Goal: Navigation & Orientation: Find specific page/section

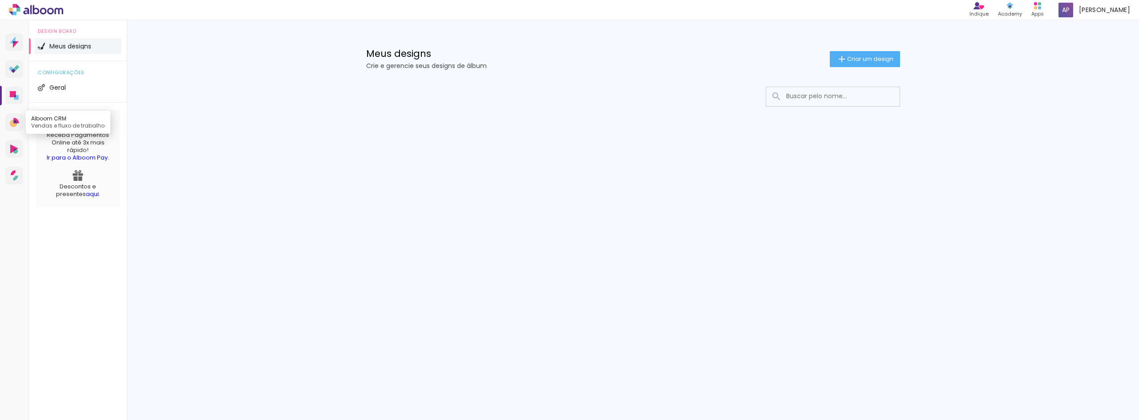
click at [16, 115] on link "Alboom CRM Vendas e fluxo de trabalho" at bounding box center [14, 122] width 18 height 18
click at [16, 150] on icon at bounding box center [15, 151] width 5 height 4
